Goal: Information Seeking & Learning: Learn about a topic

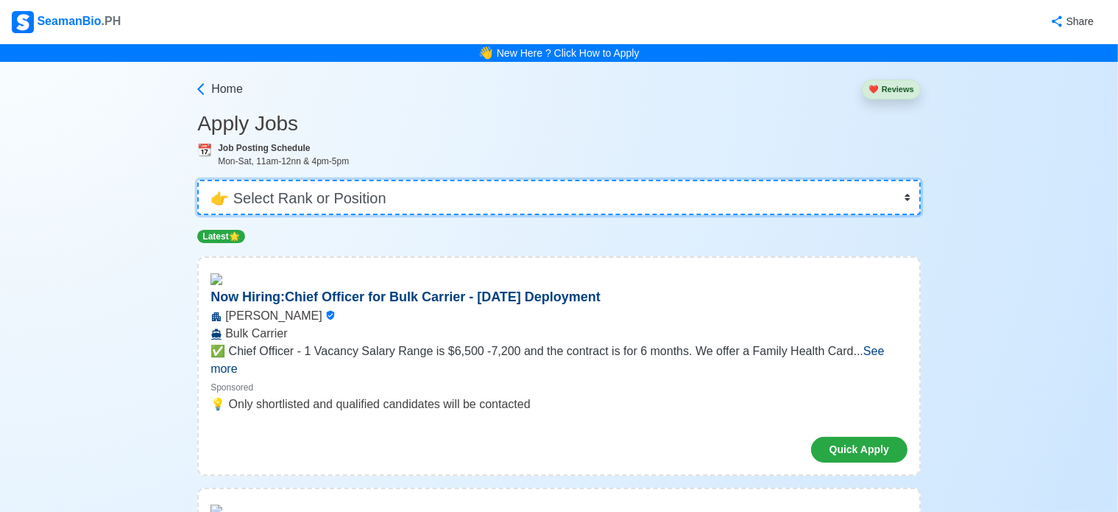
click at [336, 208] on select "👉 Select Rank or Position Master Chief Officer 2nd Officer 3rd Officer Junior O…" at bounding box center [559, 197] width 724 height 35
click at [197, 180] on select "👉 Select Rank or Position Master Chief Officer 2nd Officer 3rd Officer Junior O…" at bounding box center [559, 197] width 724 height 35
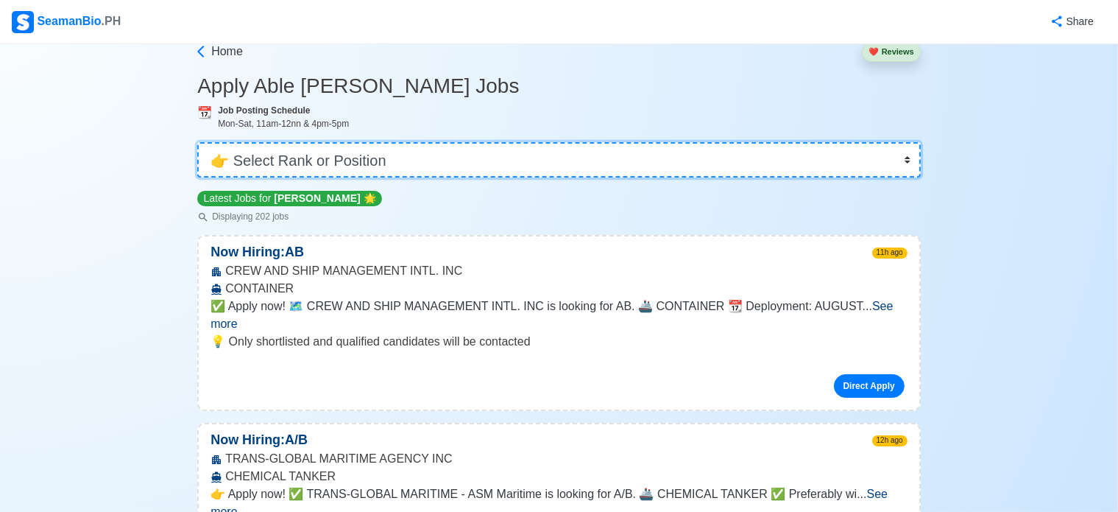
scroll to position [74, 0]
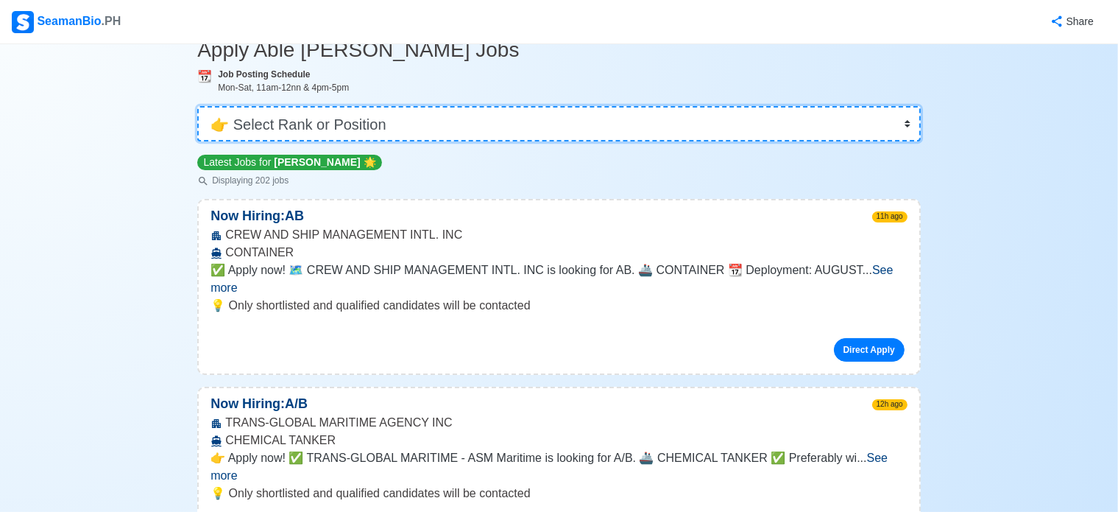
click at [291, 114] on select "👉 Select Rank or Position Master Chief Officer 2nd Officer 3rd Officer Junior O…" at bounding box center [559, 123] width 724 height 35
select select "Junior Officer"
click at [197, 106] on select "👉 Select Rank or Position Master Chief Officer 2nd Officer 3rd Officer Junior O…" at bounding box center [559, 123] width 724 height 35
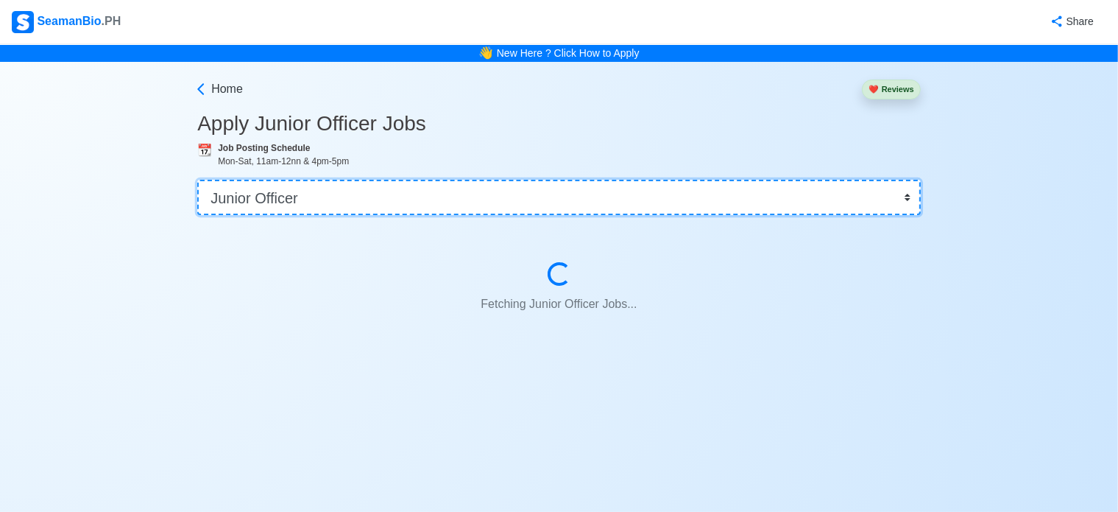
scroll to position [0, 0]
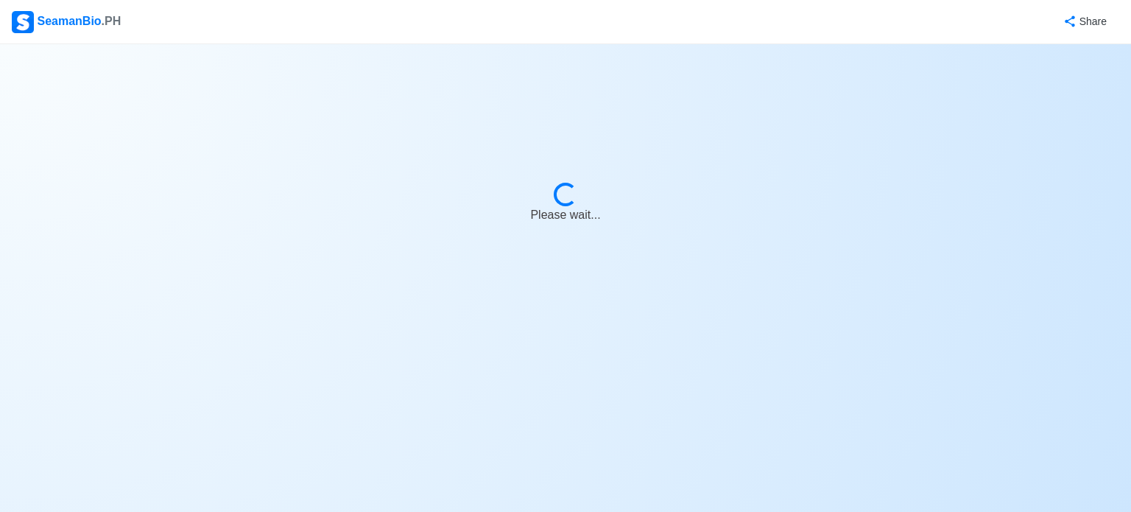
select select "Junior Officer"
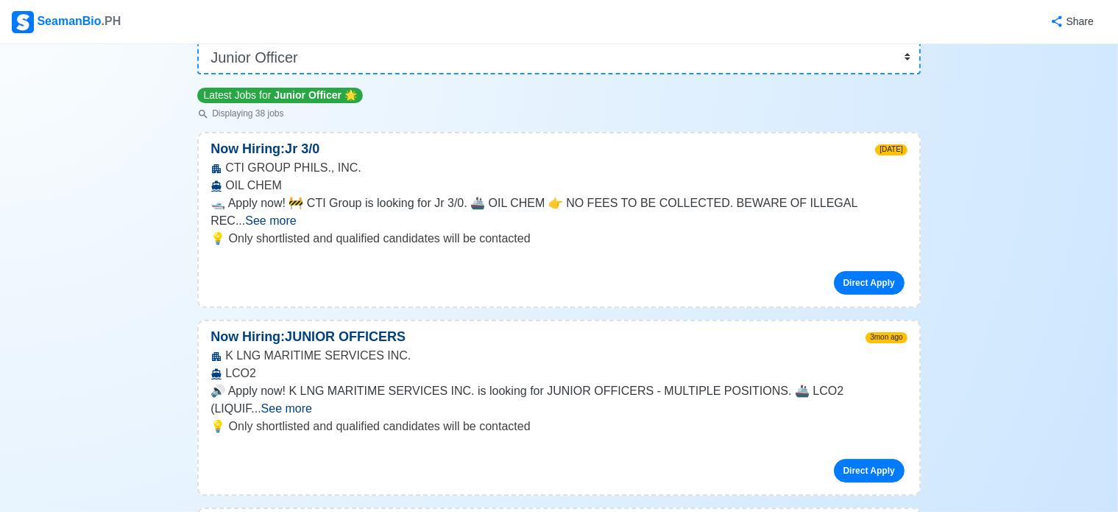
scroll to position [147, 0]
